Goal: Task Accomplishment & Management: Use online tool/utility

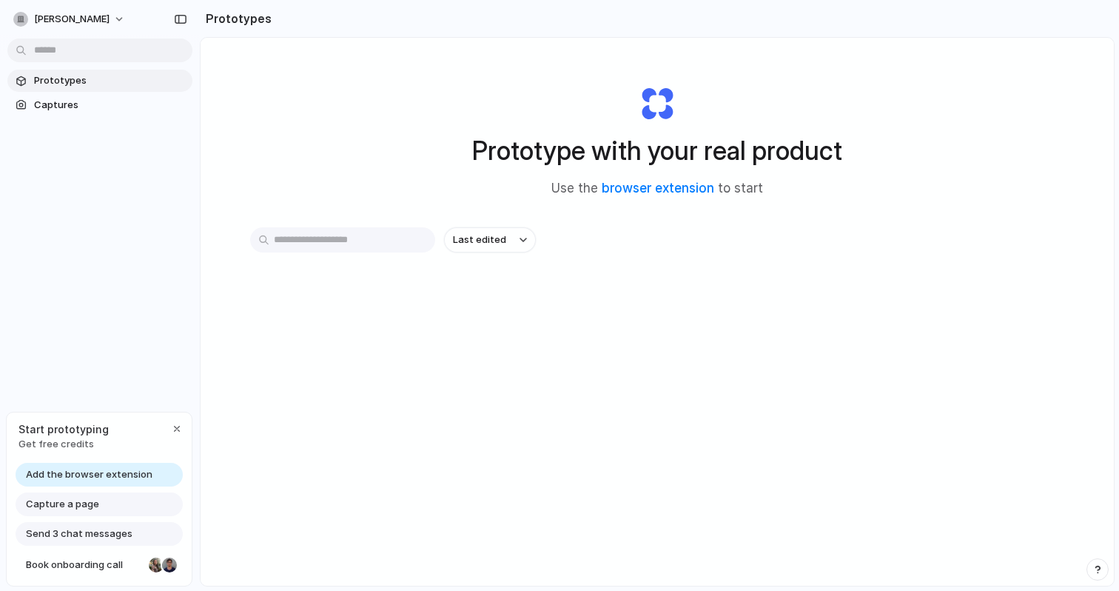
click at [431, 204] on div "Prototype with your real product Use the browser extension to start" at bounding box center [657, 136] width 592 height 160
click at [327, 127] on div "Prototype with your real product Use the browser extension to start Last edited" at bounding box center [657, 351] width 913 height 626
click at [683, 188] on link "browser extension" at bounding box center [658, 188] width 113 height 15
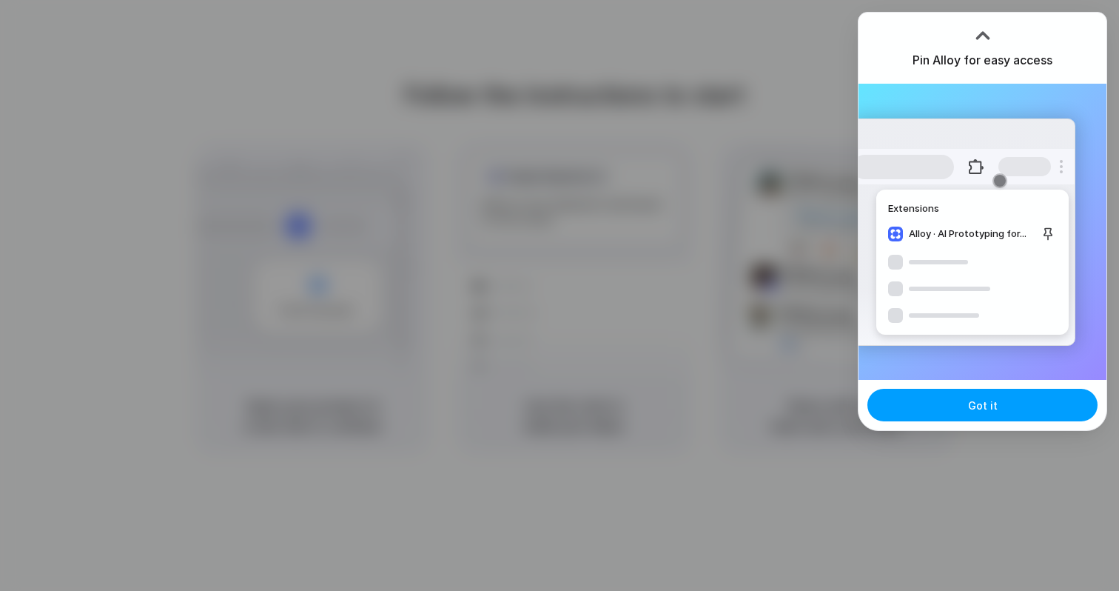
click at [949, 406] on button "Got it" at bounding box center [983, 405] width 230 height 33
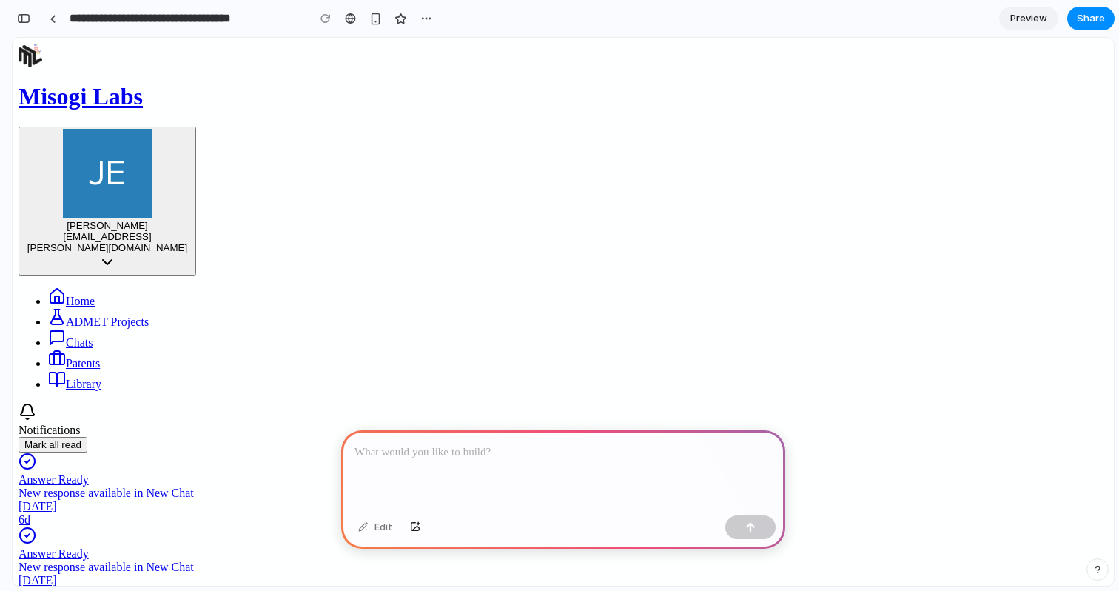
click at [126, 220] on span "jessica.mustali@misogilabs.com" at bounding box center [107, 236] width 160 height 33
click at [125, 315] on link "ADMET Projects" at bounding box center [98, 321] width 101 height 13
click at [381, 526] on div "Edit" at bounding box center [375, 527] width 49 height 24
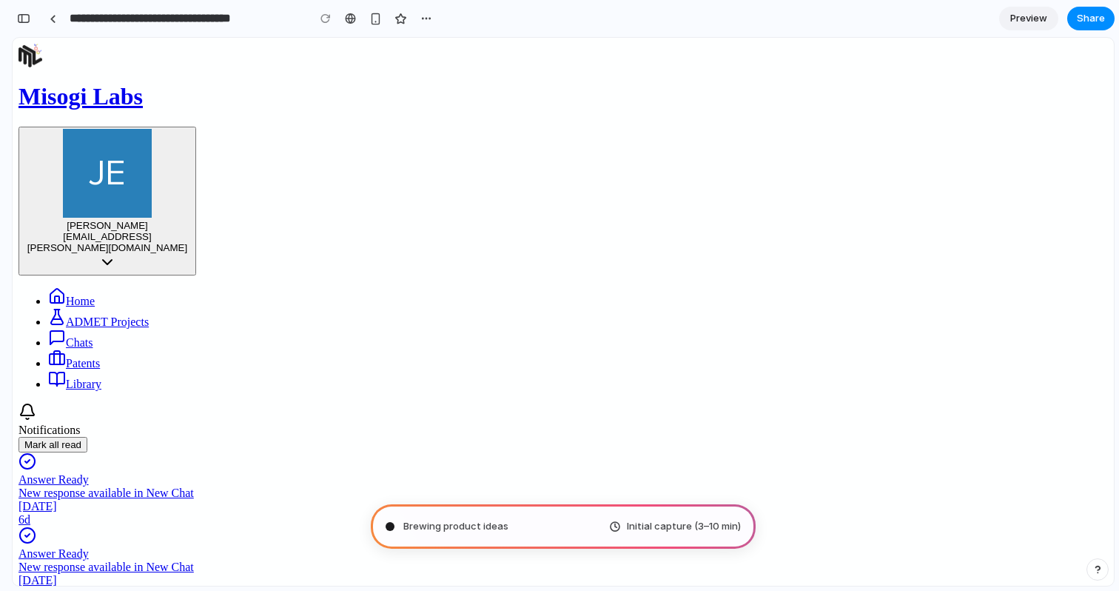
type input "**********"
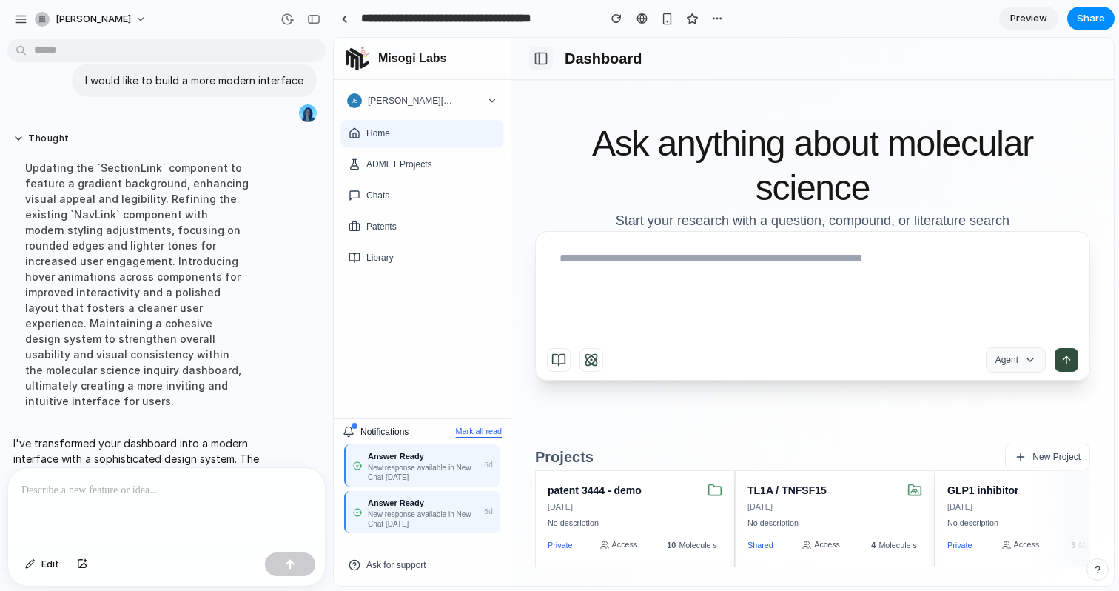
scroll to position [211, 0]
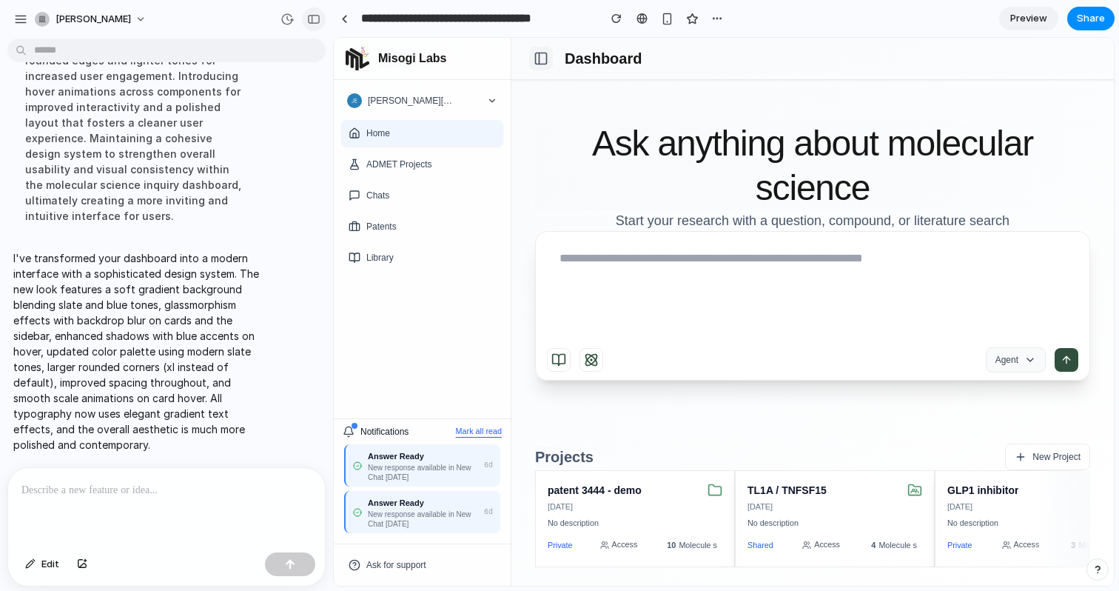
click at [321, 22] on button "button" at bounding box center [314, 19] width 24 height 24
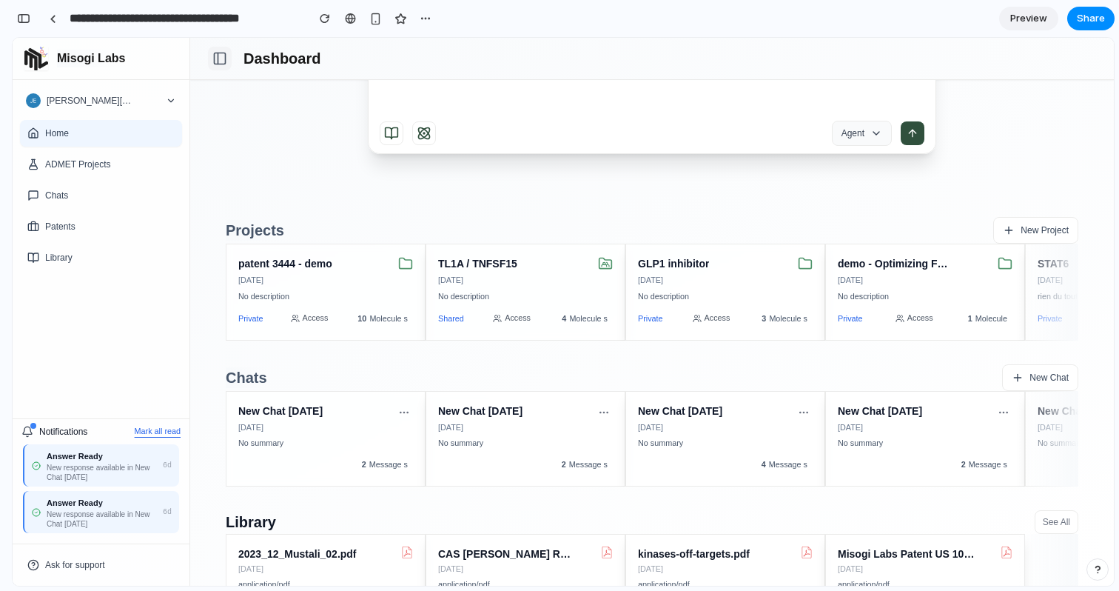
scroll to position [253, 0]
